Goal: Transaction & Acquisition: Subscribe to service/newsletter

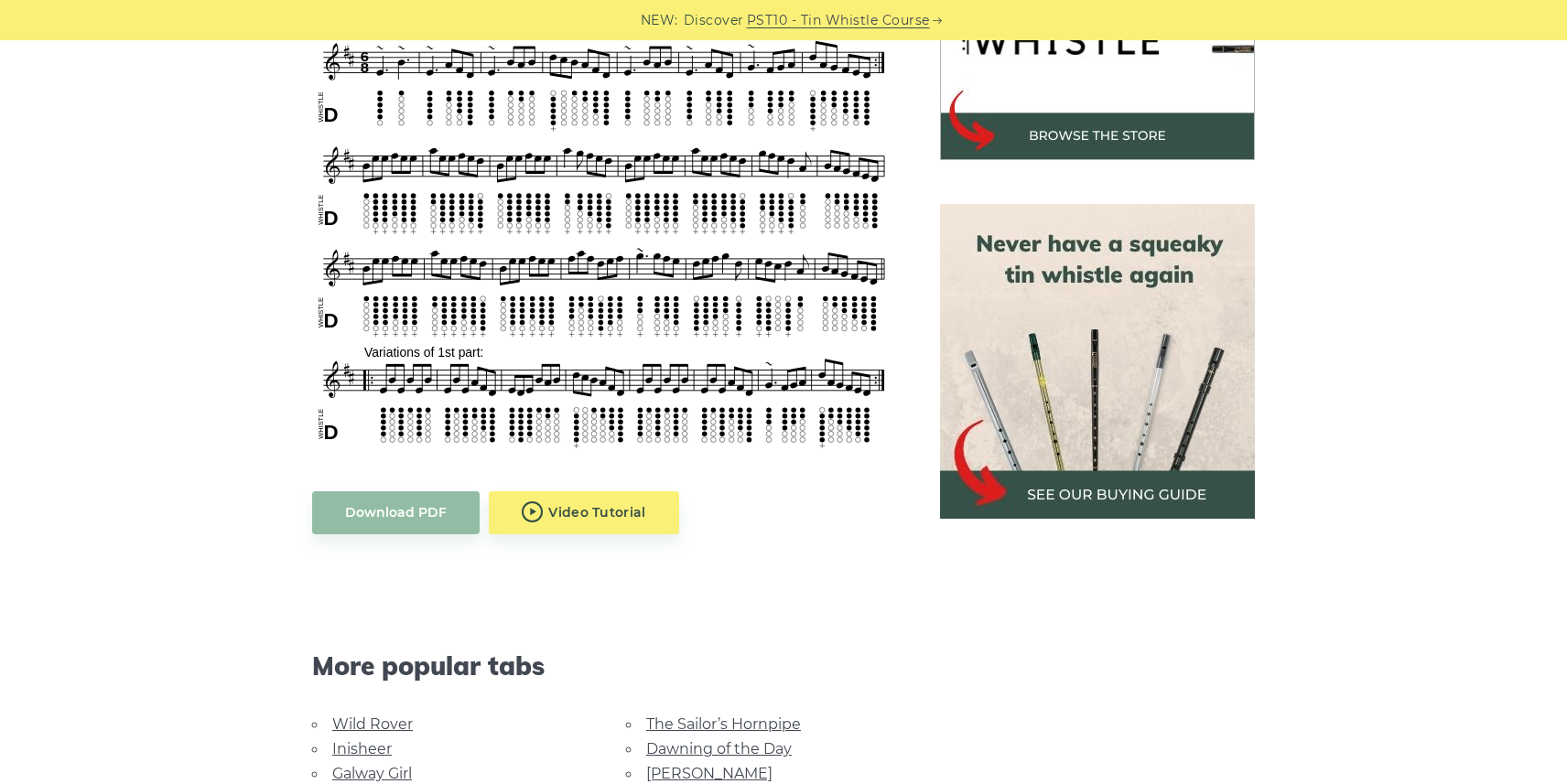
scroll to position [686, 0]
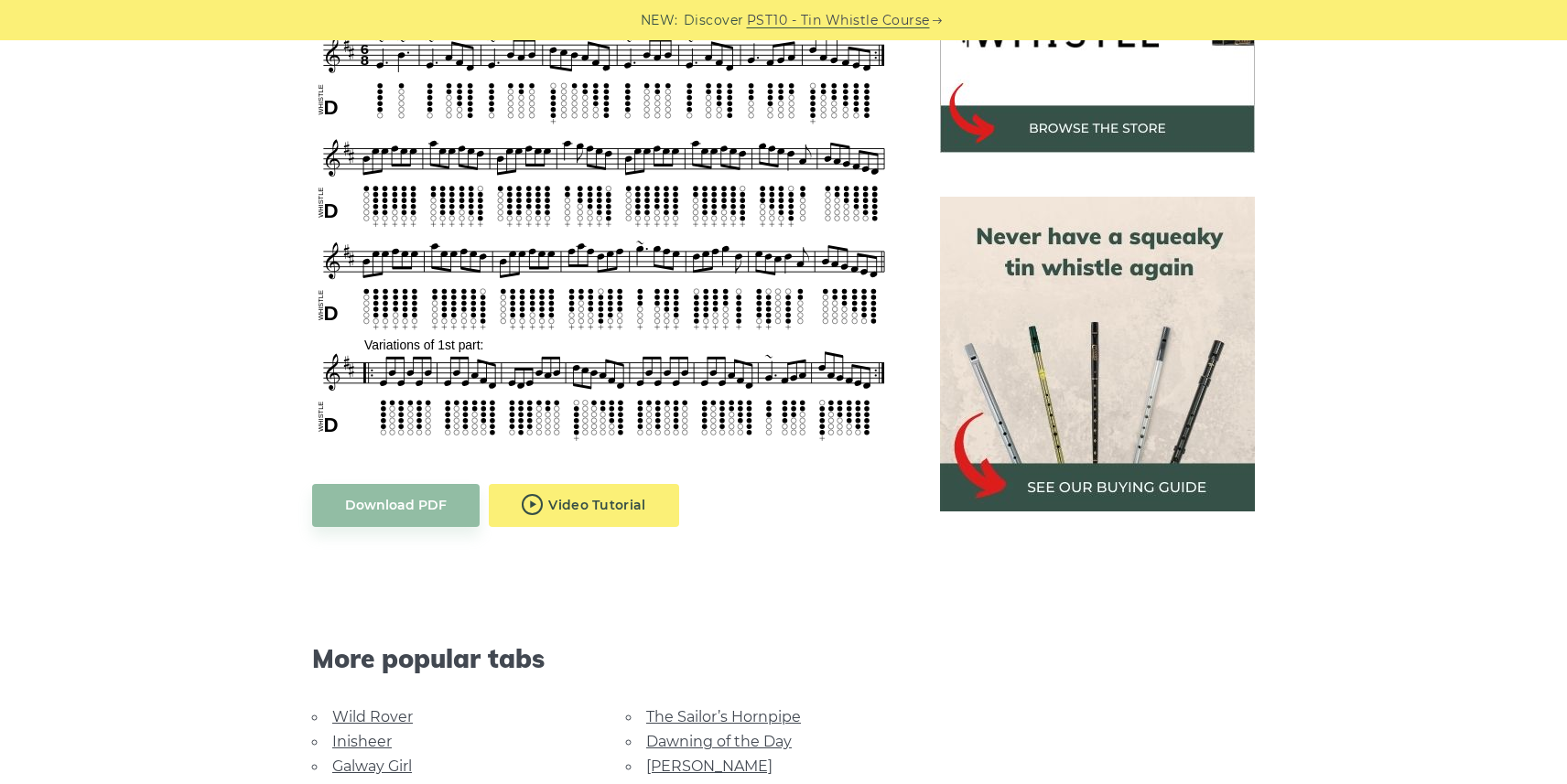
click at [593, 487] on body "NEW: Discover PST10 - Tin Whistle Course Lessons Fingering Charts Tabs & Notes …" at bounding box center [784, 755] width 1567 height 2884
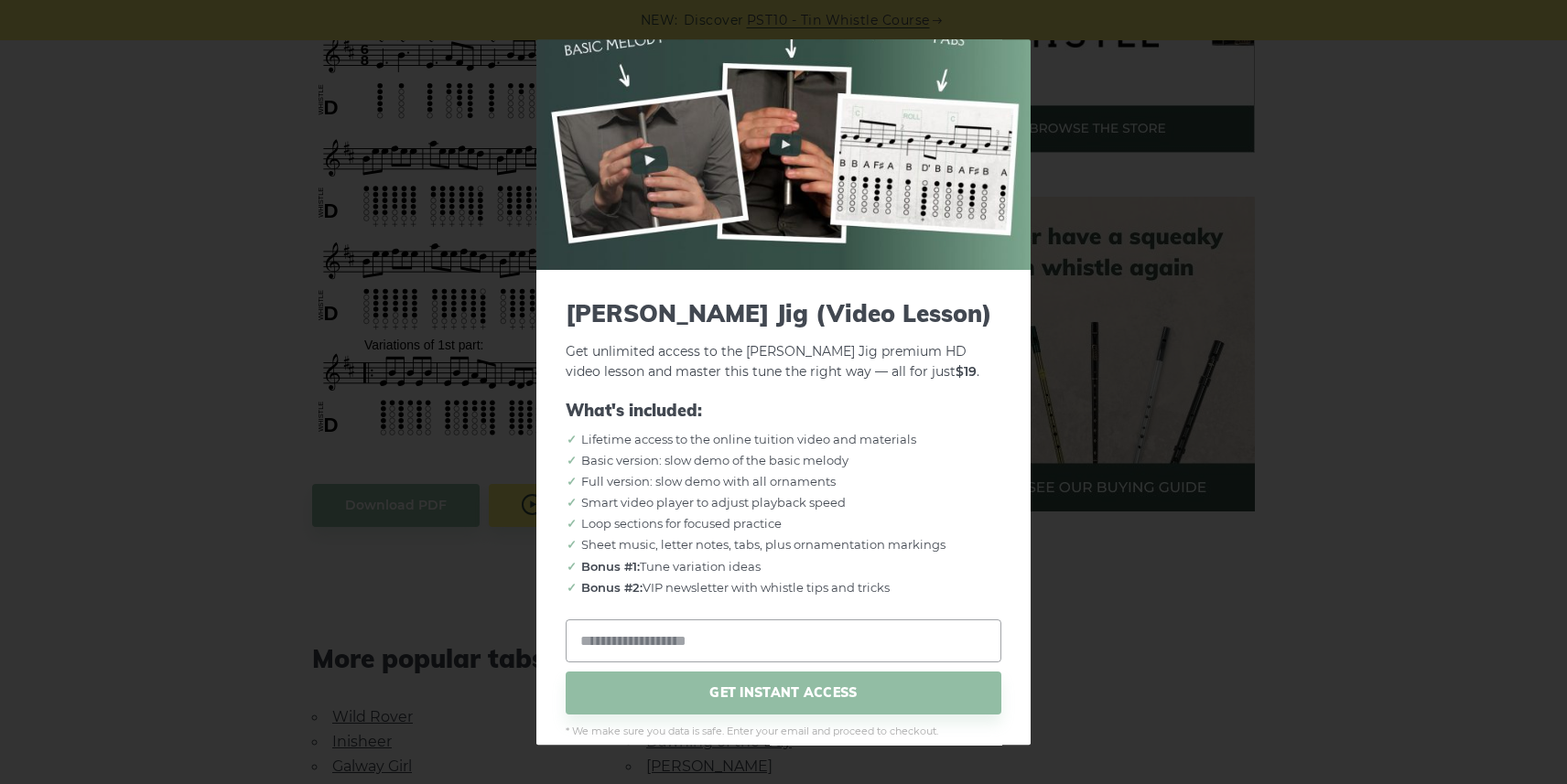
scroll to position [67, 0]
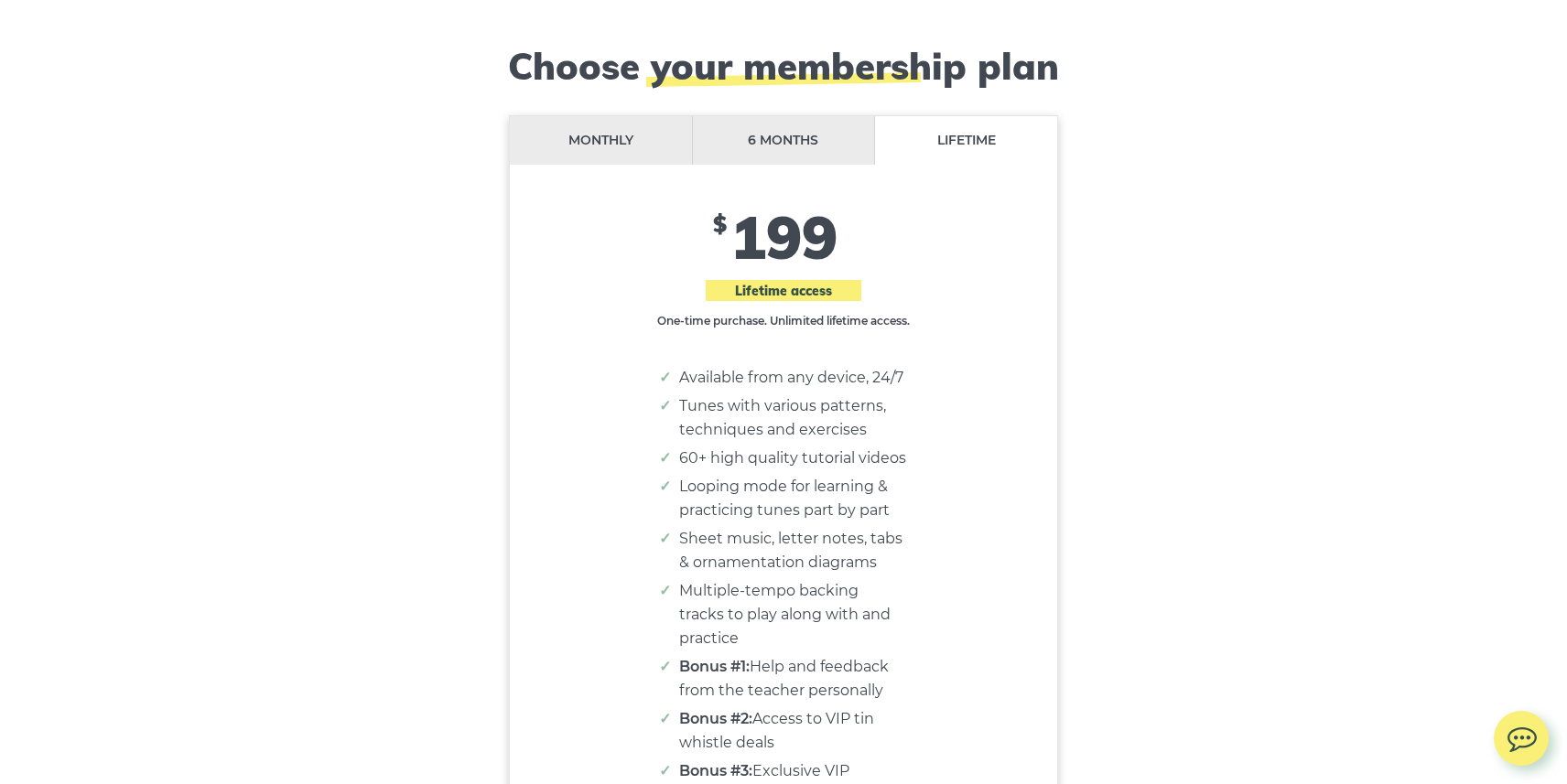
scroll to position [14908, 0]
click at [767, 147] on li "6 months" at bounding box center [784, 142] width 183 height 49
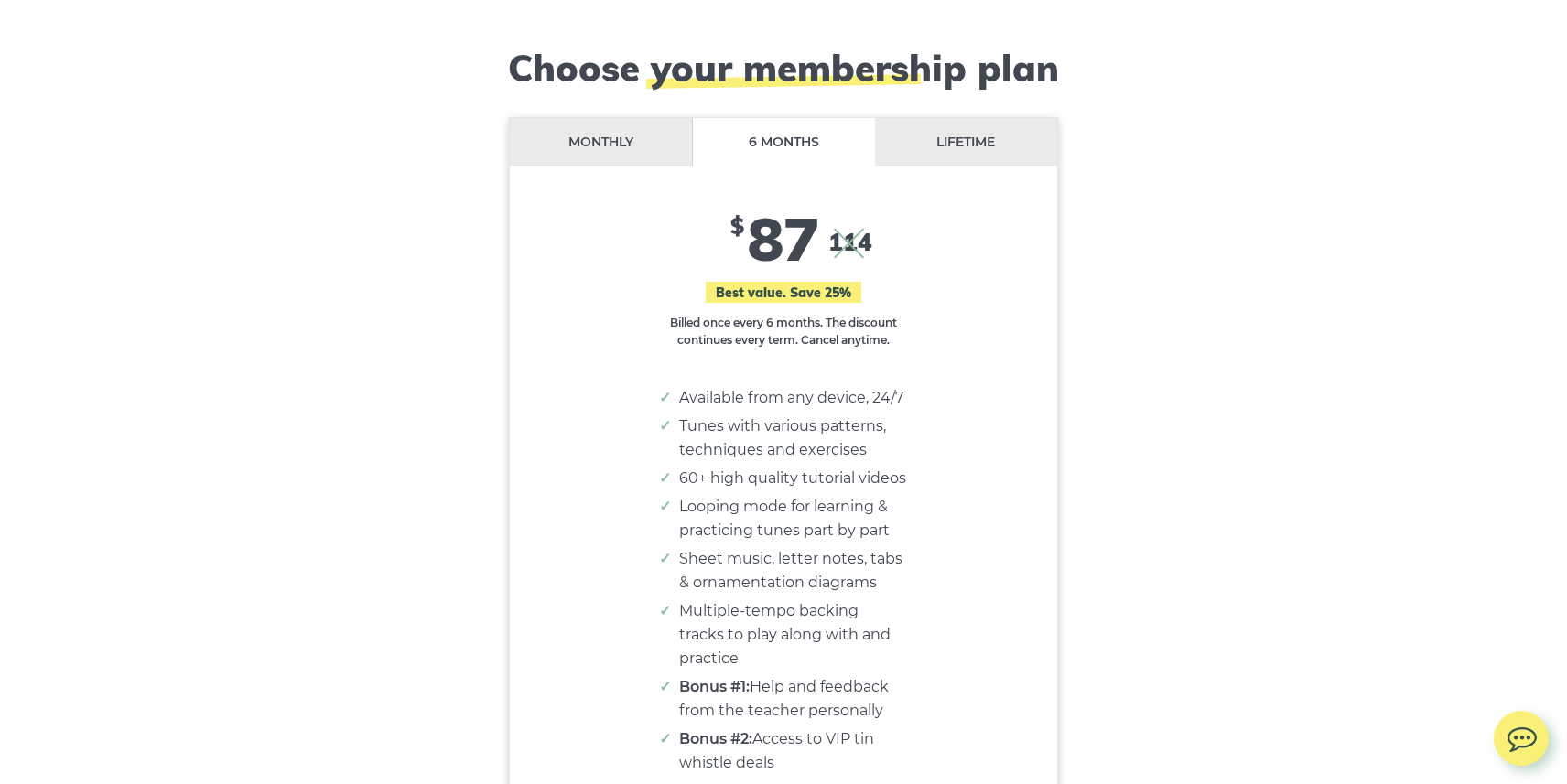
click at [583, 135] on li "Monthly" at bounding box center [601, 142] width 183 height 49
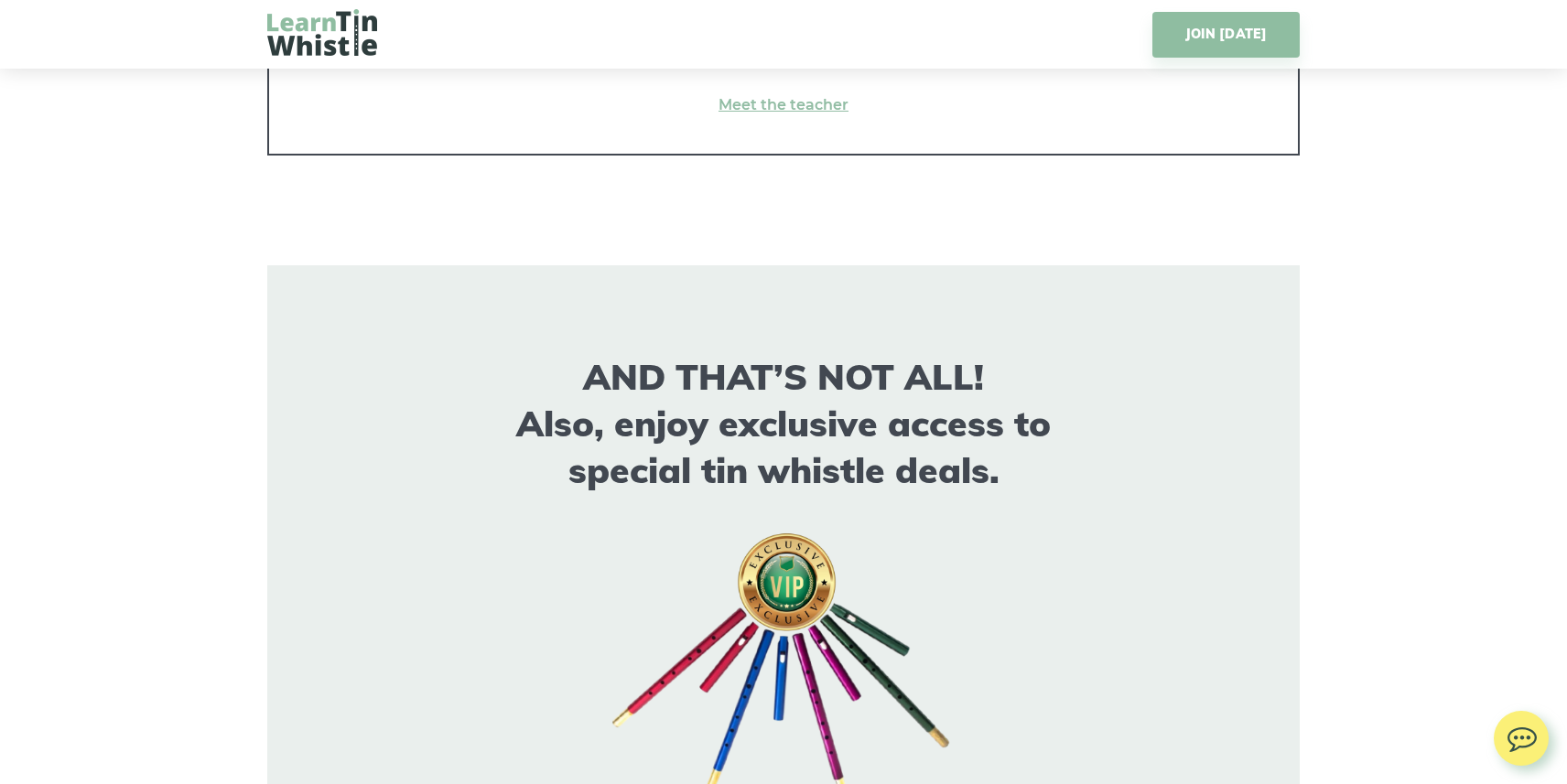
scroll to position [13807, 0]
